Goal: Transaction & Acquisition: Purchase product/service

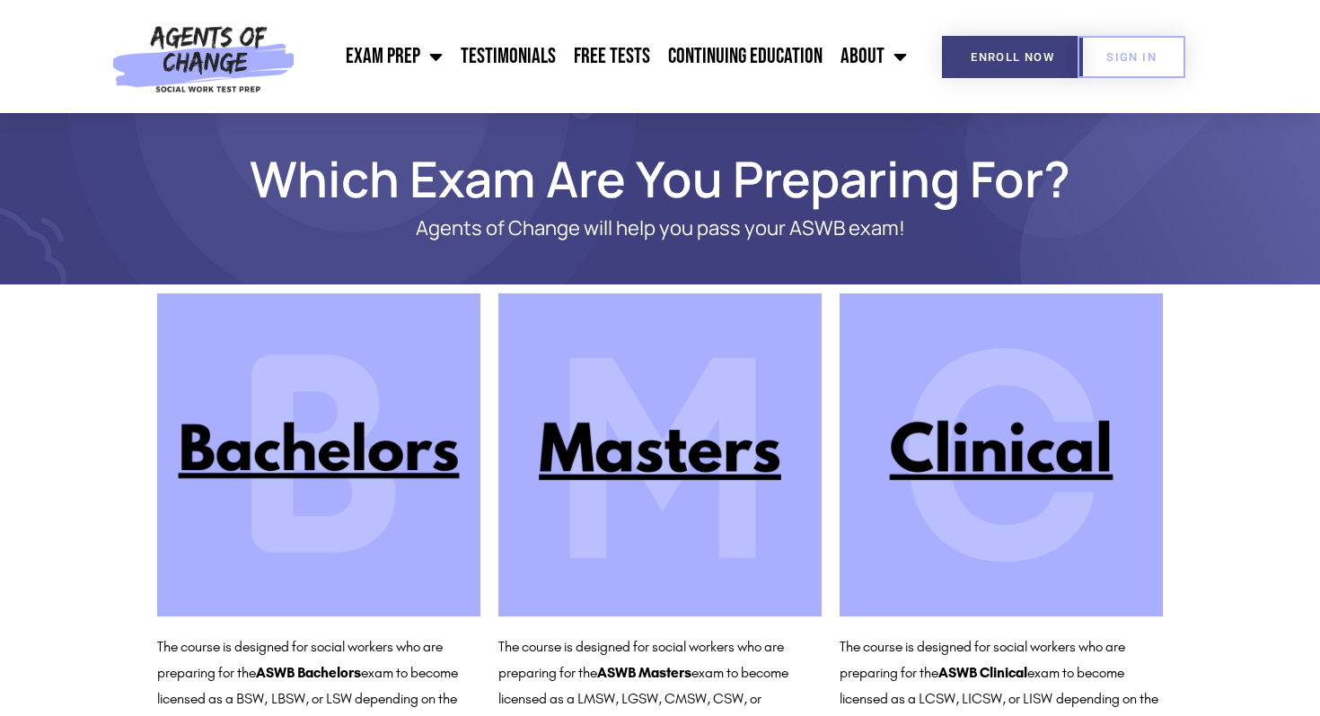
click at [658, 426] on img at bounding box center [659, 455] width 323 height 323
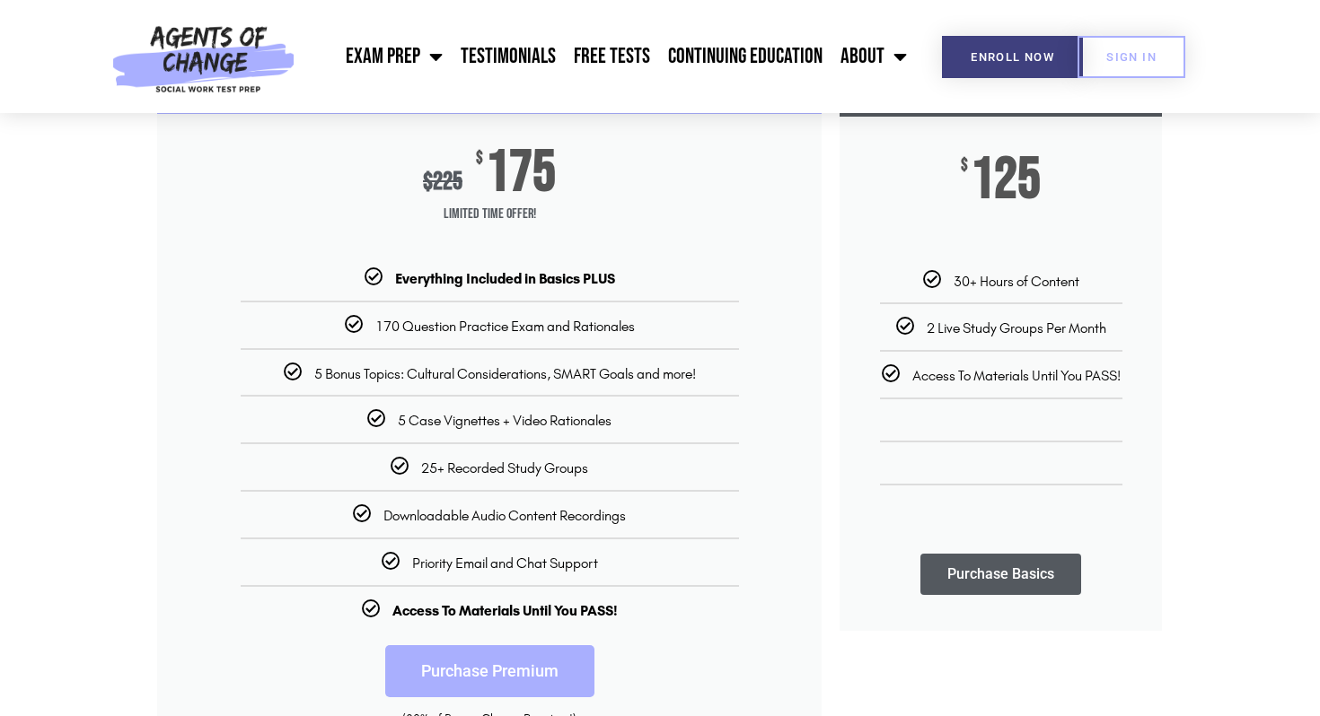
scroll to position [293, 0]
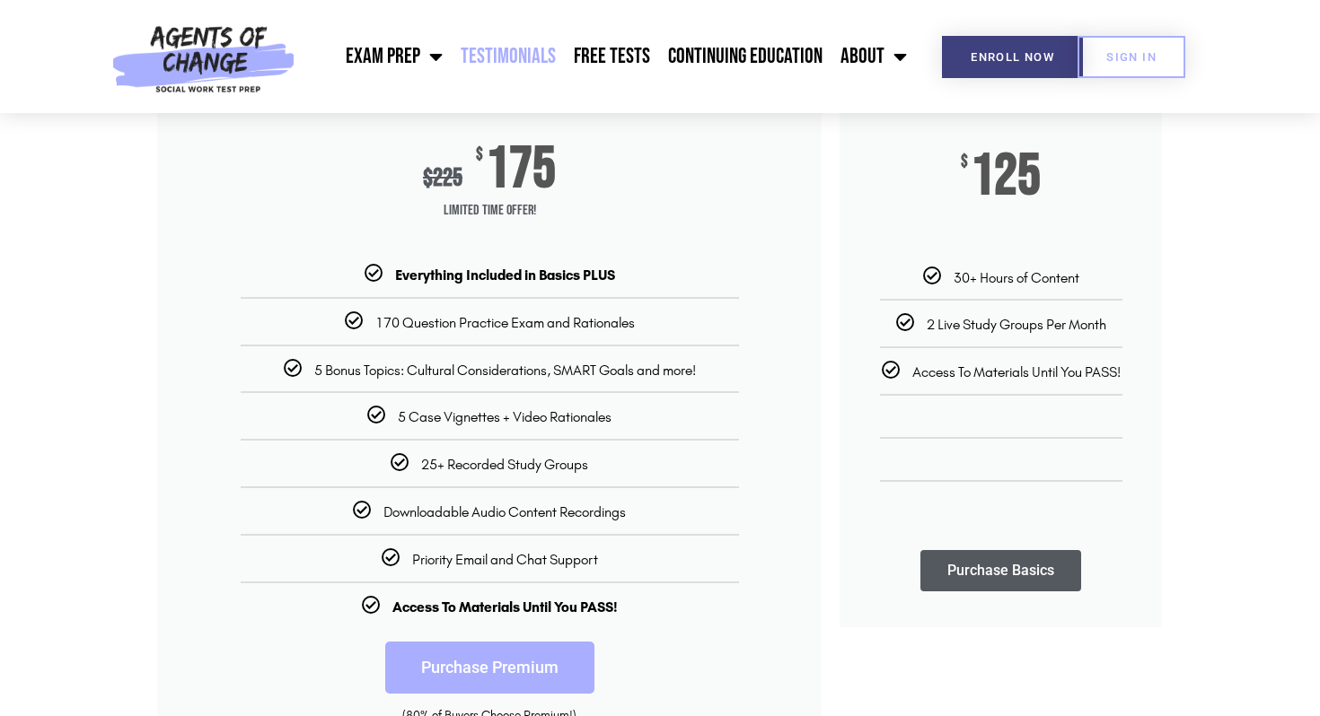
click at [493, 57] on link "Testimonials" at bounding box center [508, 56] width 113 height 45
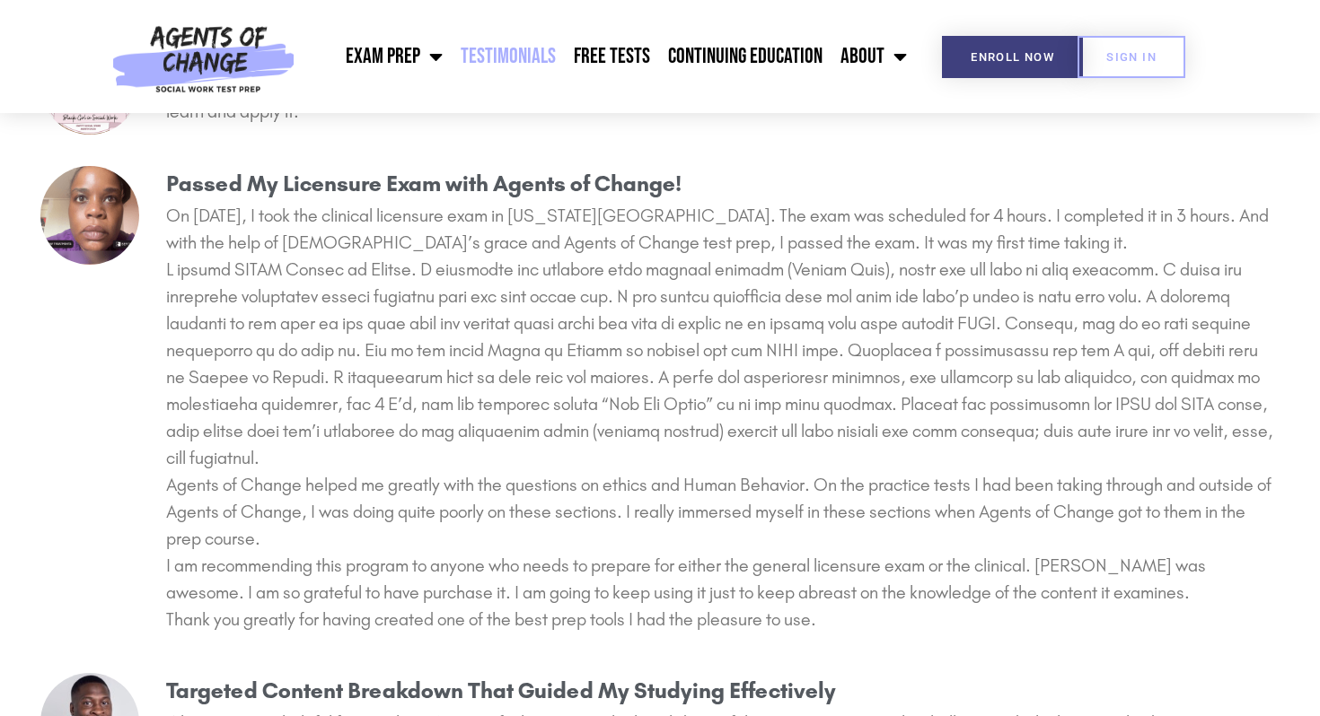
scroll to position [3300, 0]
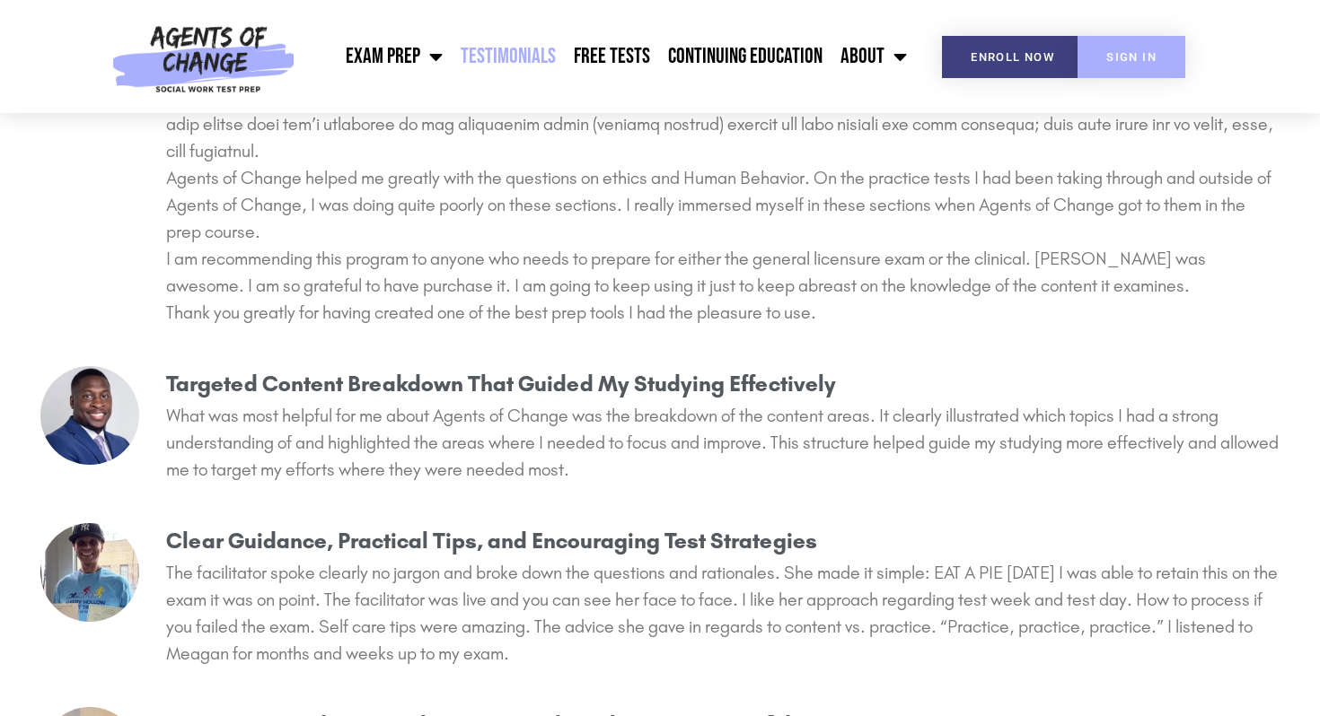
click at [1116, 56] on span "SIGN IN" at bounding box center [1131, 57] width 50 height 12
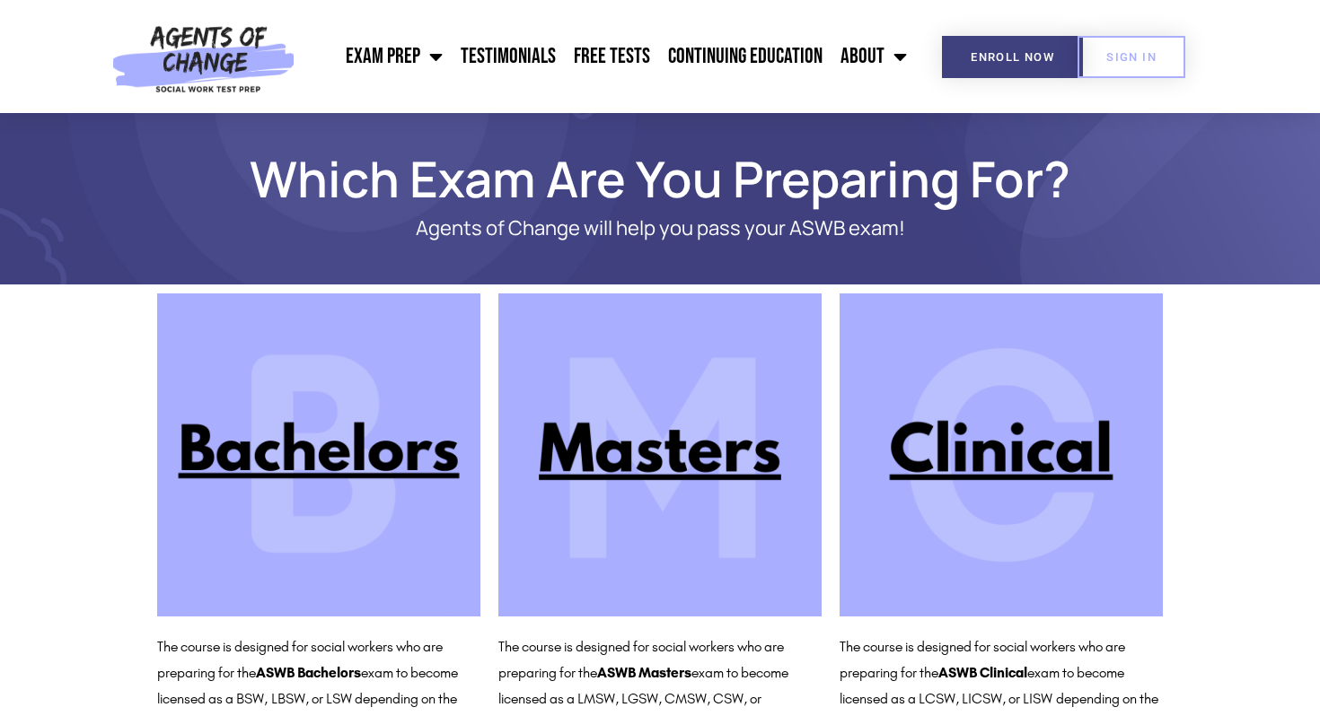
click at [661, 471] on img at bounding box center [659, 455] width 323 height 323
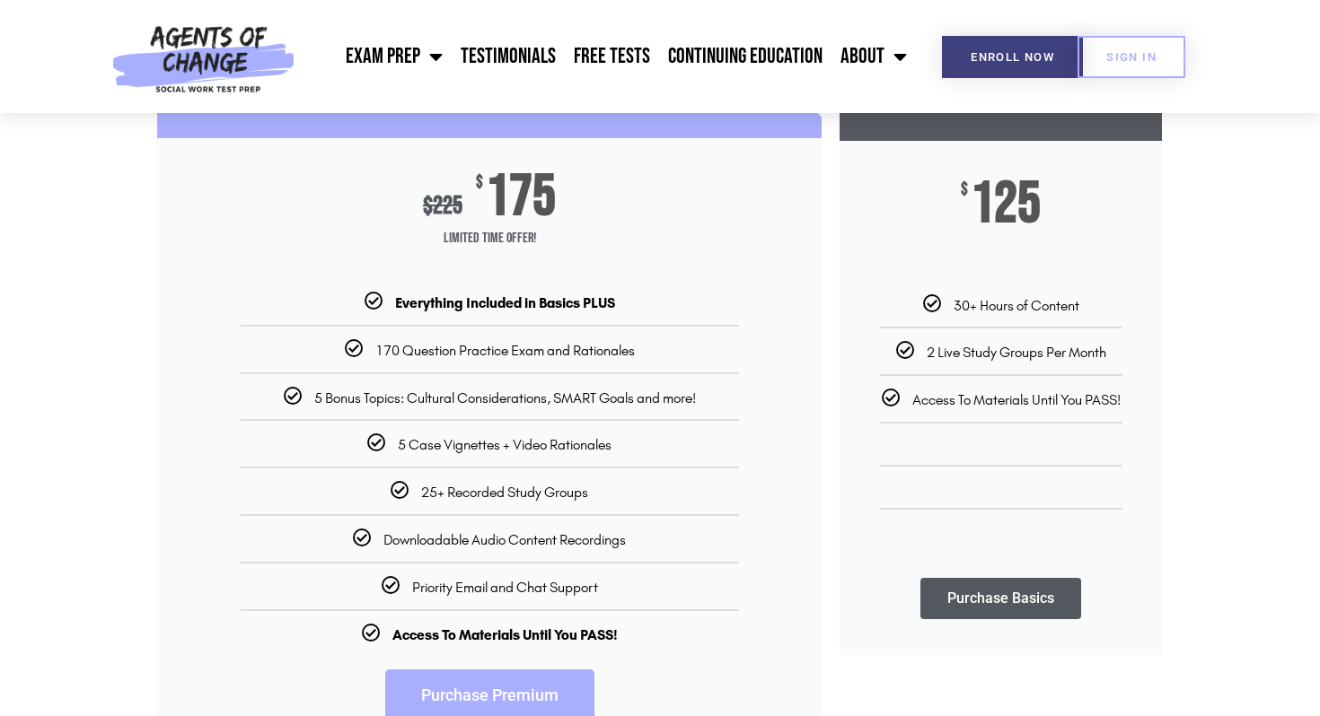
scroll to position [262, 0]
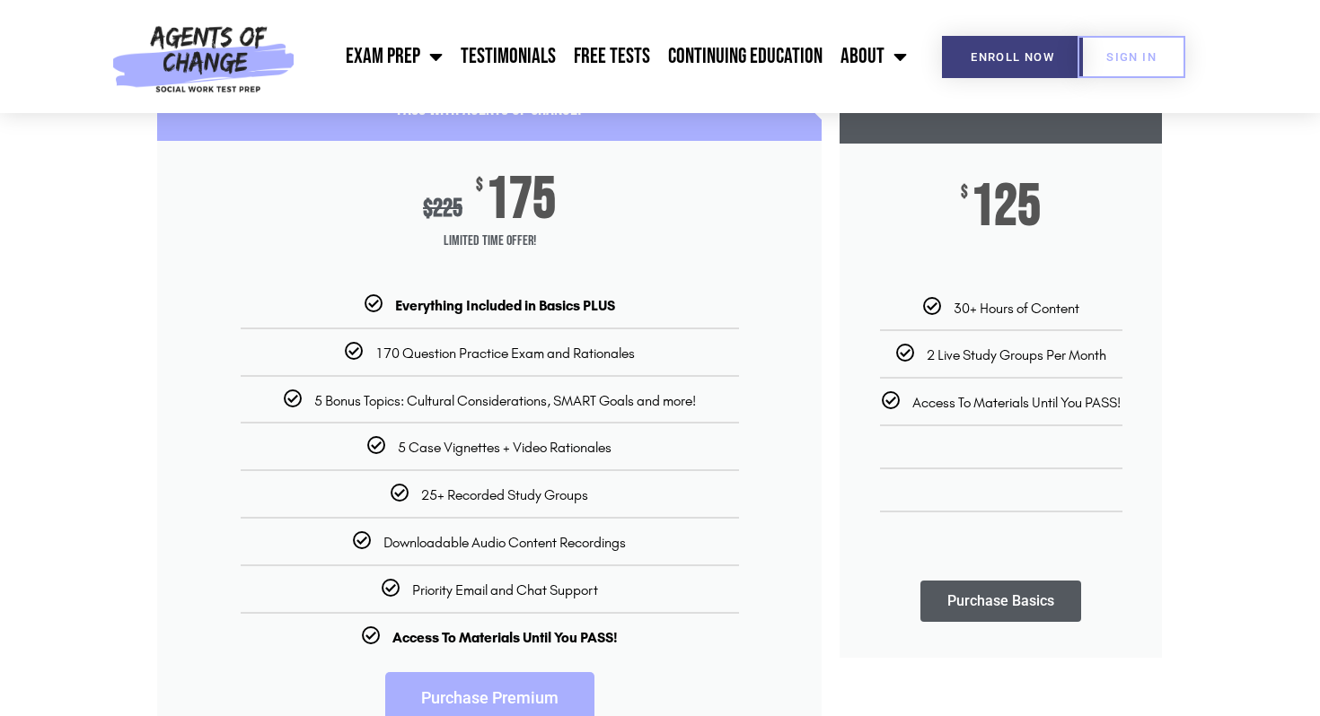
click at [576, 694] on link "Purchase Premium" at bounding box center [489, 698] width 209 height 52
click at [530, 688] on link "Purchase Premium" at bounding box center [489, 698] width 209 height 52
